Goal: Task Accomplishment & Management: Manage account settings

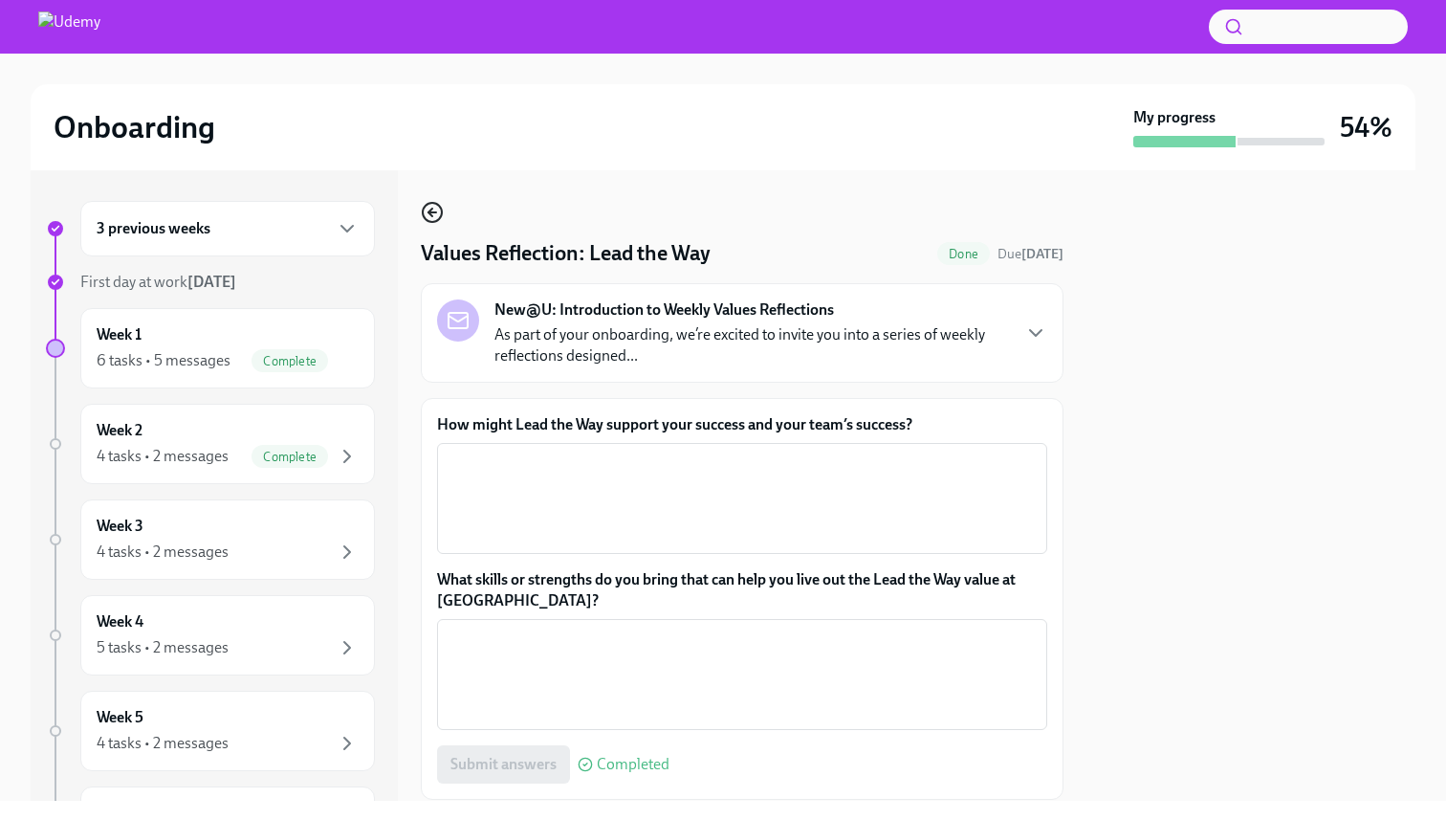
click at [428, 211] on icon "button" at bounding box center [432, 212] width 23 height 23
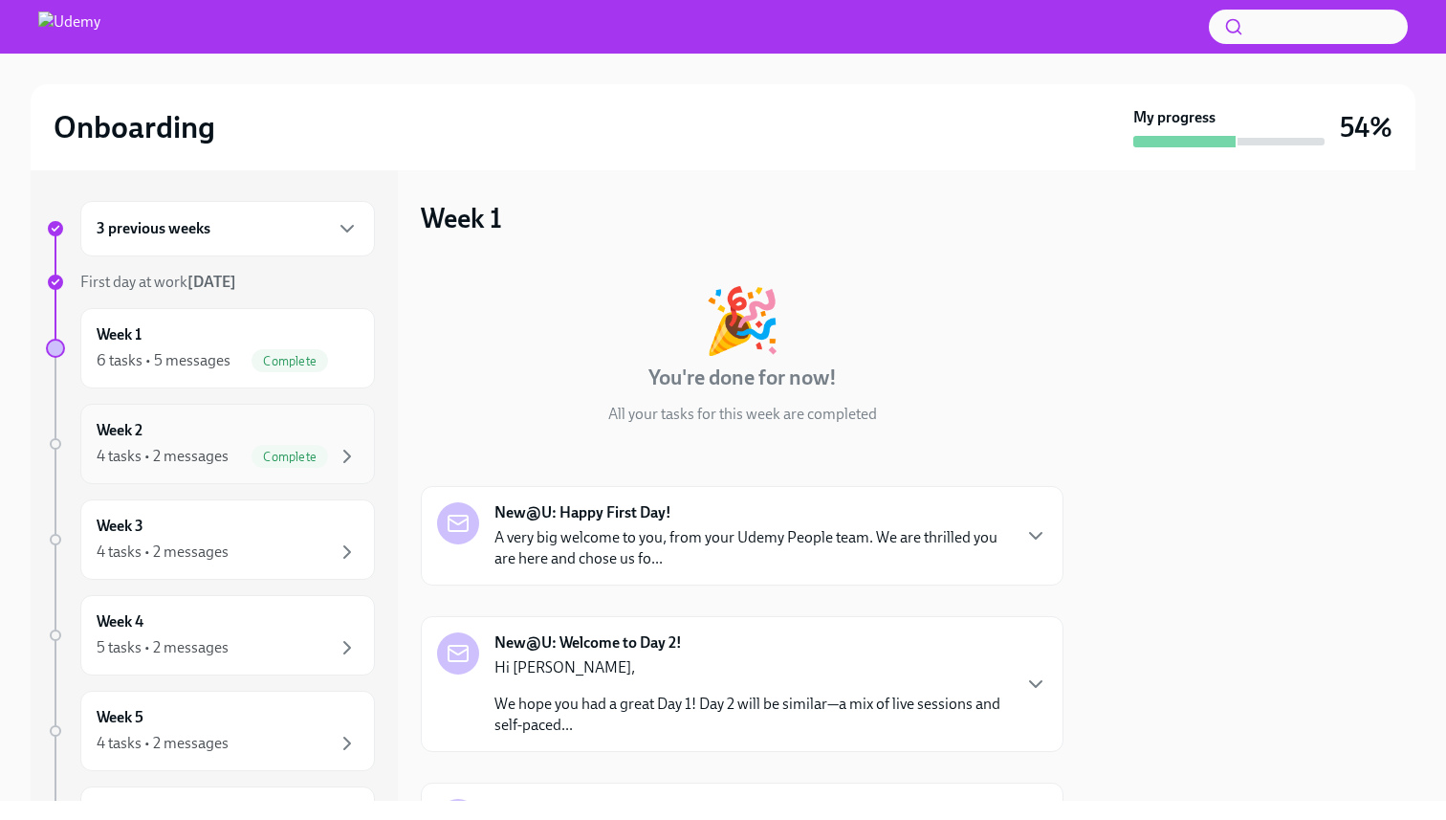
click at [194, 429] on div "Week 2 4 tasks • 2 messages Complete" at bounding box center [228, 444] width 262 height 48
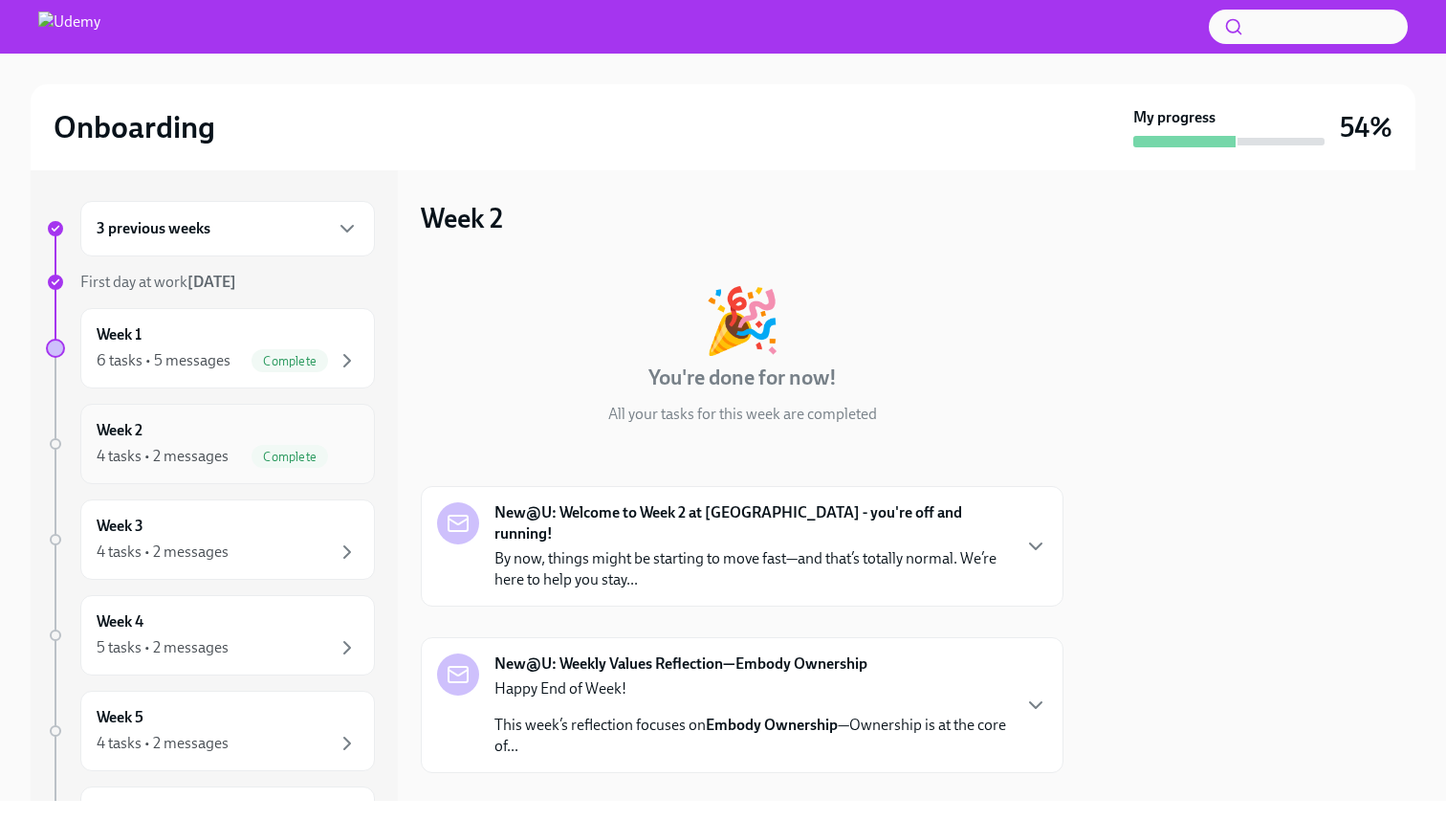
click at [194, 429] on div "Week 2 4 tasks • 2 messages Complete" at bounding box center [228, 444] width 262 height 48
click at [225, 349] on div "6 tasks • 5 messages Complete" at bounding box center [228, 360] width 262 height 23
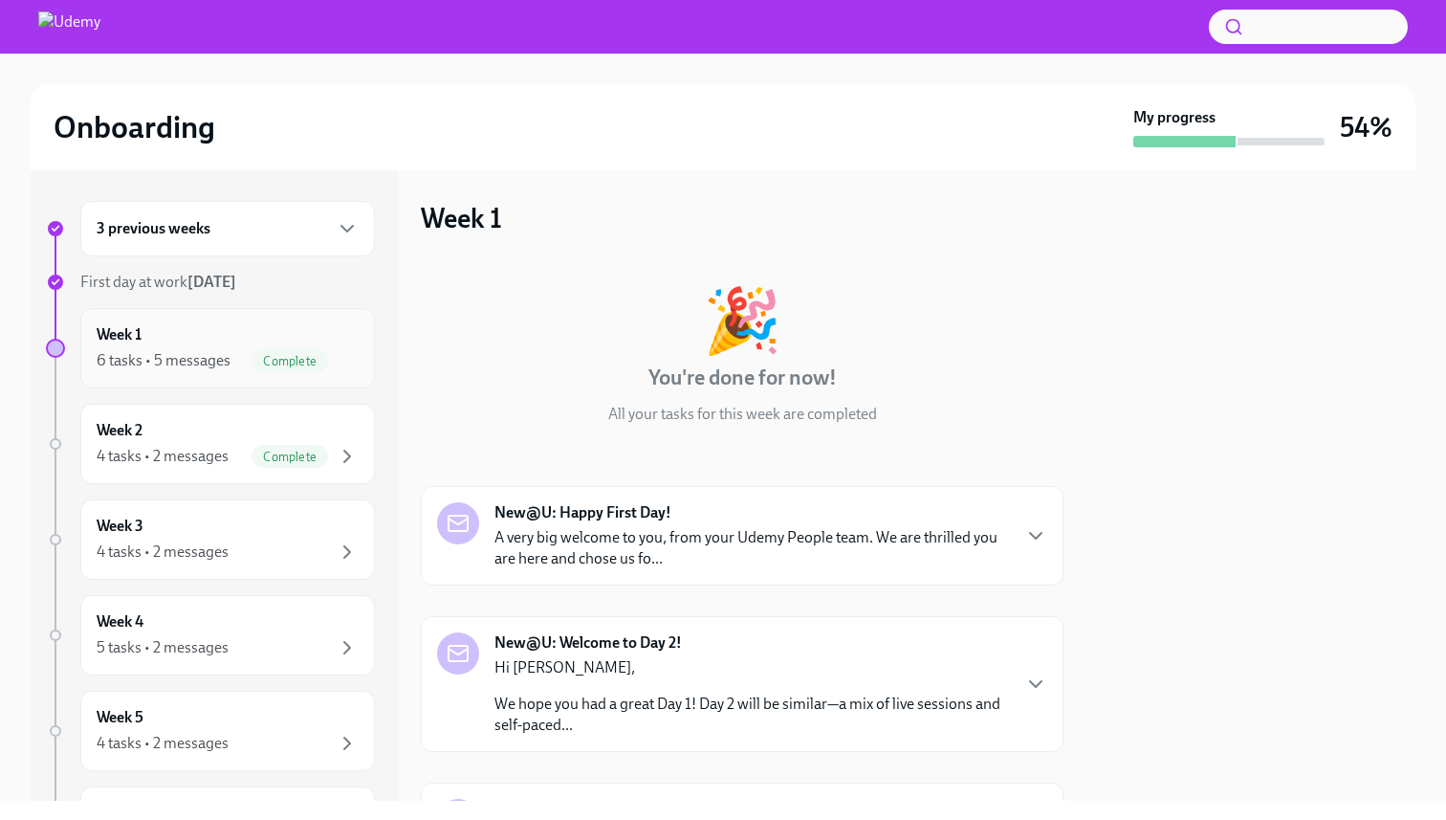
click at [251, 349] on div "6 tasks • 5 messages Complete" at bounding box center [228, 360] width 262 height 23
click at [126, 328] on h6 "Week 1" at bounding box center [119, 334] width 45 height 21
click at [181, 448] on div "4 tasks • 2 messages" at bounding box center [163, 456] width 132 height 21
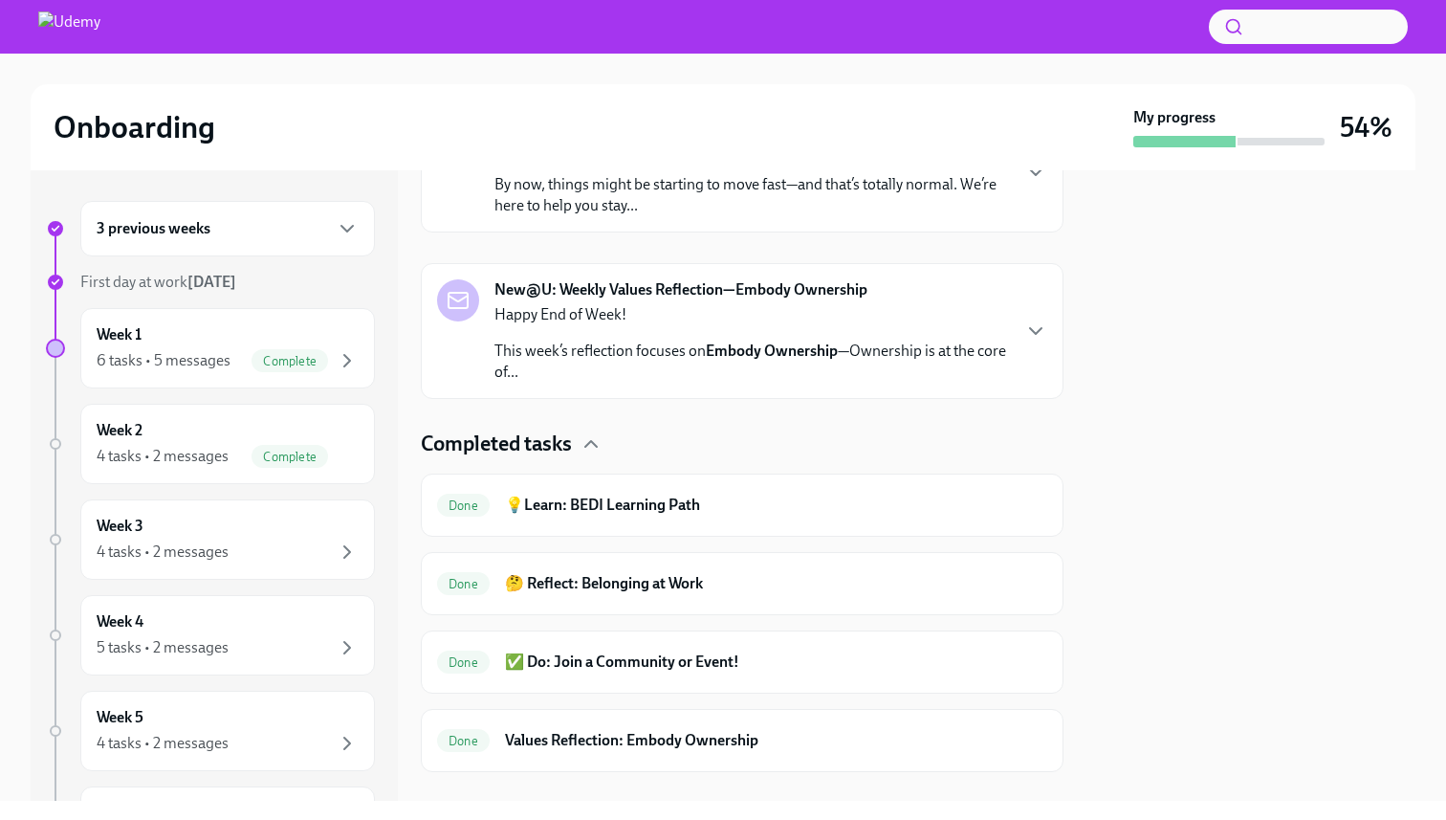
scroll to position [385, 0]
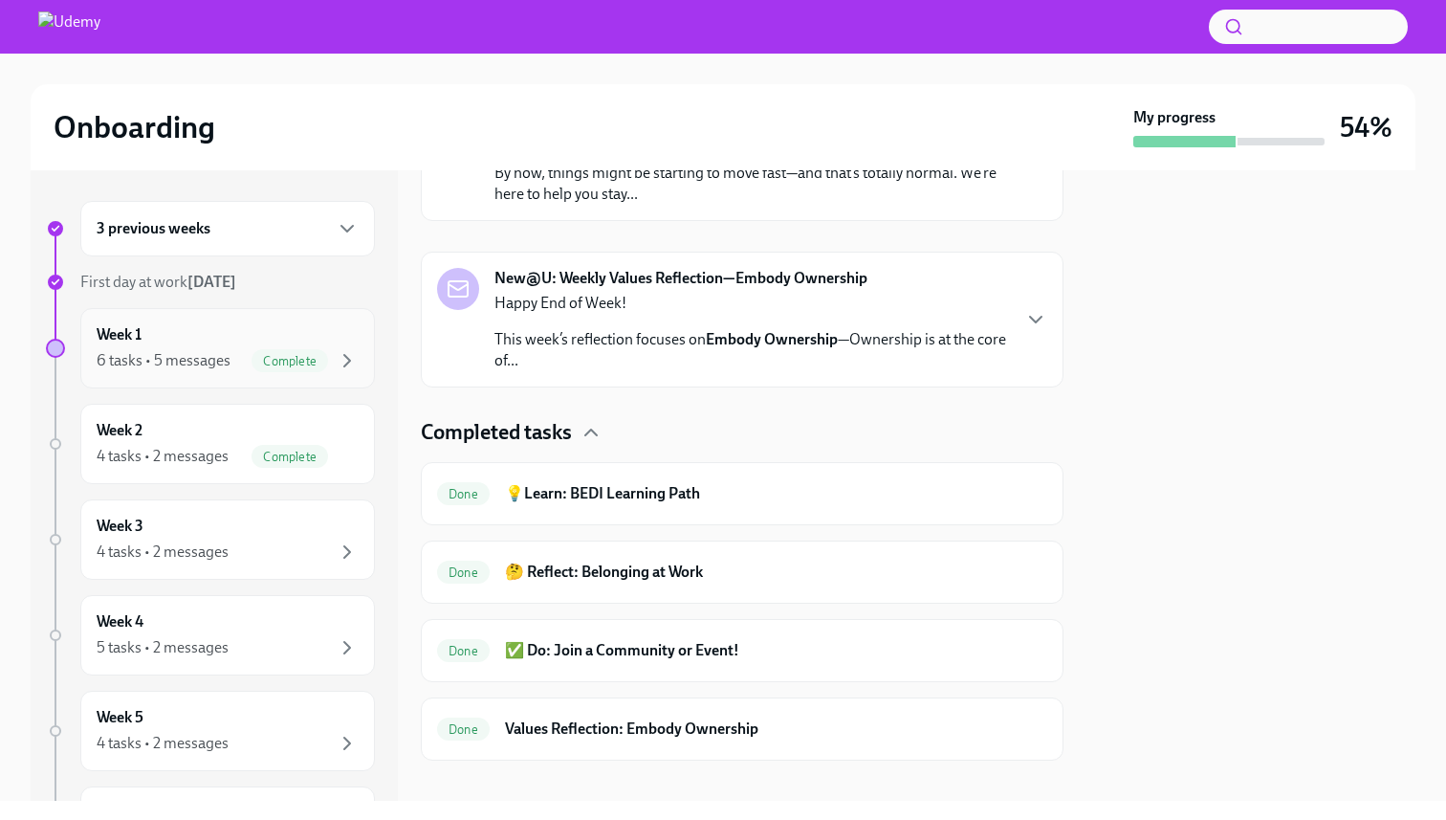
click at [227, 342] on div "Week 1 6 tasks • 5 messages Complete" at bounding box center [228, 348] width 262 height 48
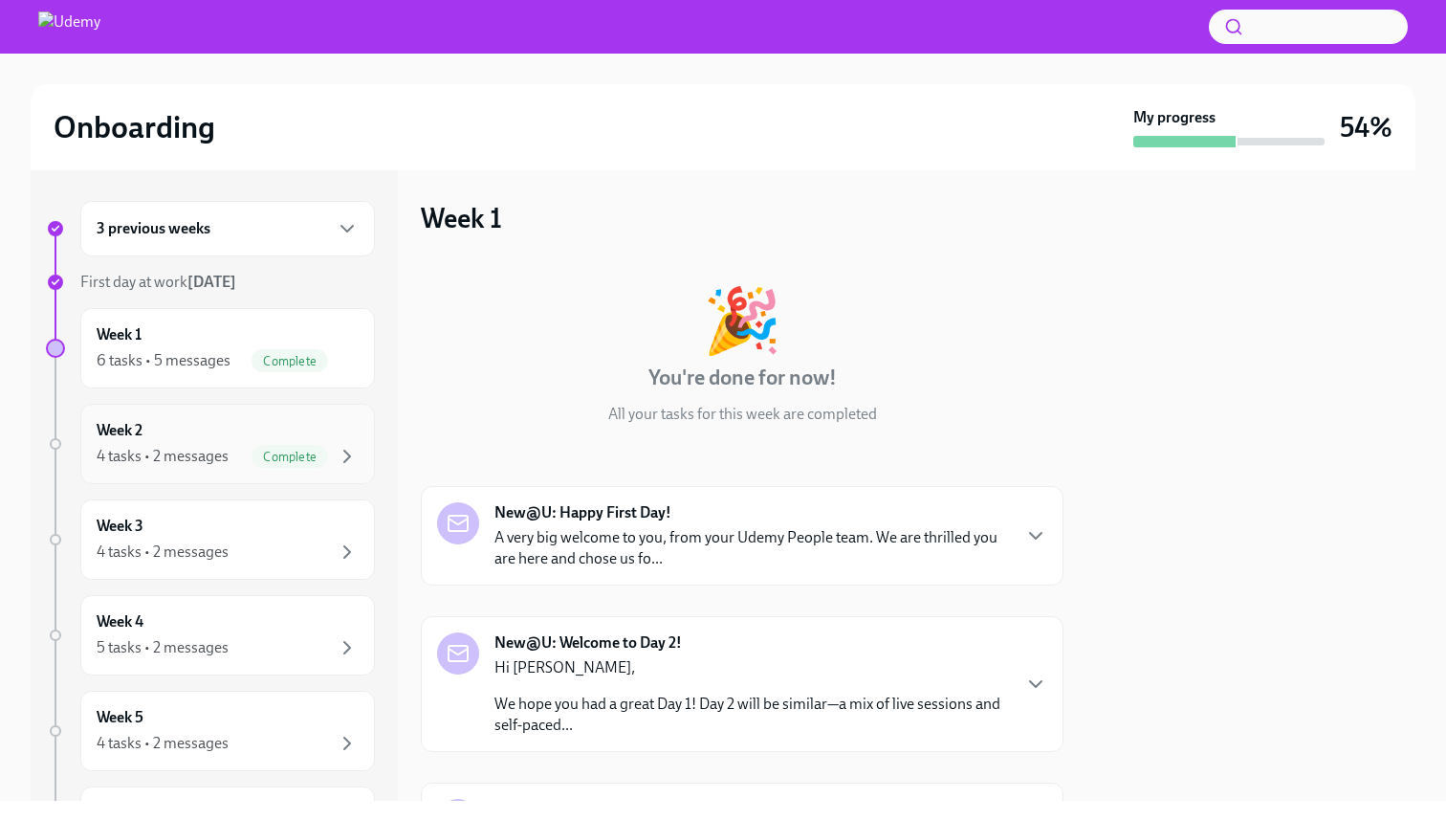
click at [220, 417] on div "Week 2 4 tasks • 2 messages Complete" at bounding box center [227, 444] width 295 height 80
